Goal: Information Seeking & Learning: Learn about a topic

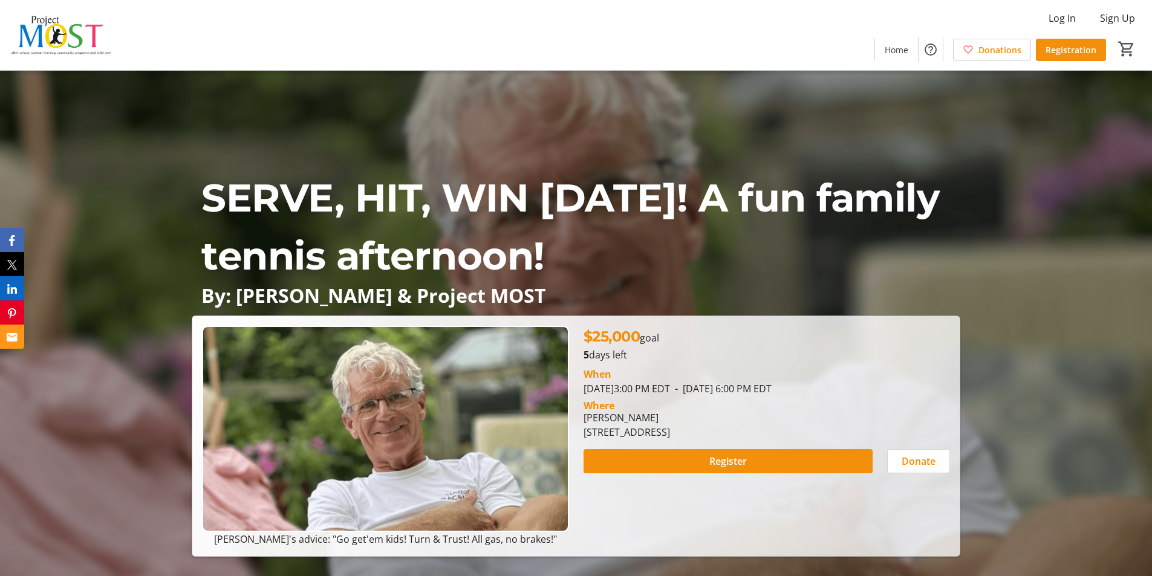
click at [463, 22] on div "Log In Sign Up Home Donations Registration 0" at bounding box center [576, 35] width 1152 height 70
drag, startPoint x: 690, startPoint y: 252, endPoint x: 211, endPoint y: 200, distance: 481.9
click at [211, 200] on p "SERVE, HIT, WIN [DATE]! A fun family tennis afternoon!" at bounding box center [575, 227] width 749 height 116
copy p "SERVE, HIT, WIN [DATE]! A fun family tennis afternoon!"
drag, startPoint x: 576, startPoint y: 293, endPoint x: 195, endPoint y: 306, distance: 380.7
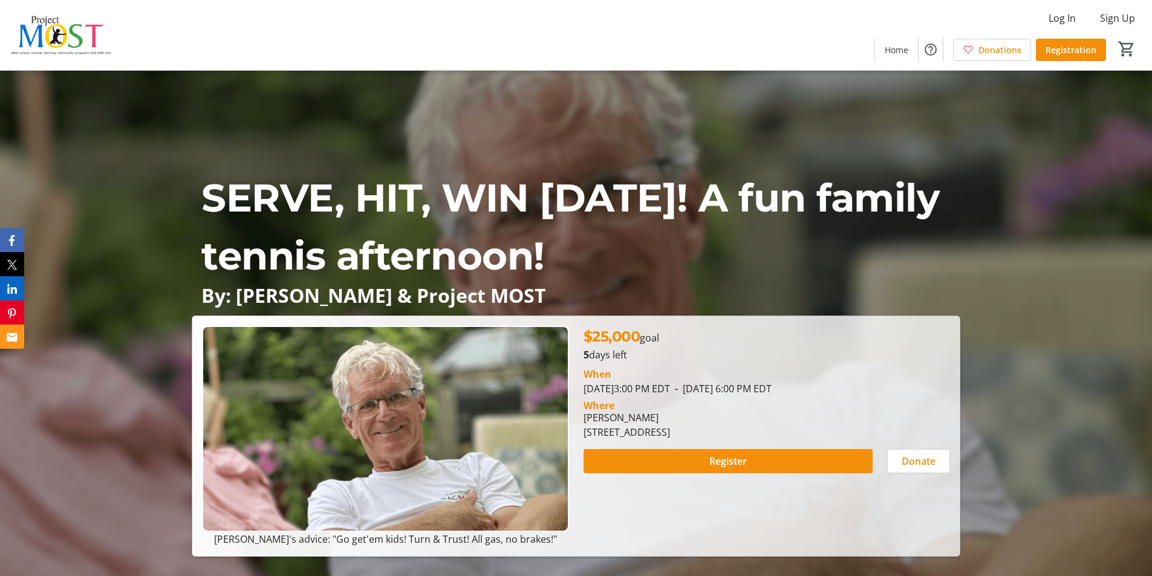
click at [195, 306] on div "By: [PERSON_NAME] & Project MOST" at bounding box center [576, 295] width 768 height 21
copy p "By: [PERSON_NAME] & Project MOST"
